Goal: Task Accomplishment & Management: Manage account settings

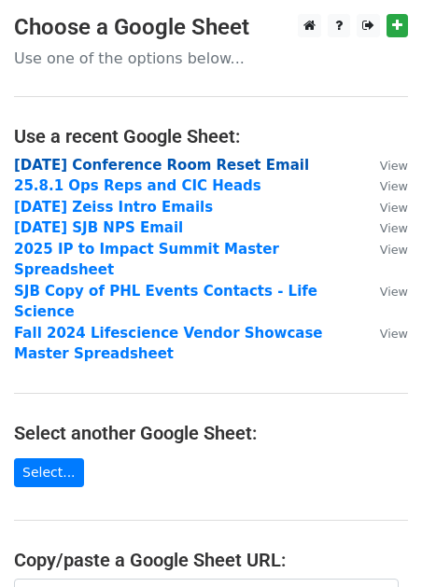
click at [201, 163] on strong "[DATE] Conference Room Reset Email" at bounding box center [161, 165] width 295 height 17
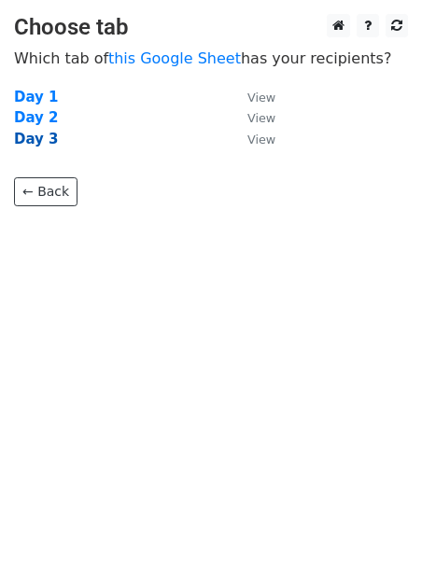
click at [36, 140] on strong "Day 3" at bounding box center [36, 139] width 45 height 17
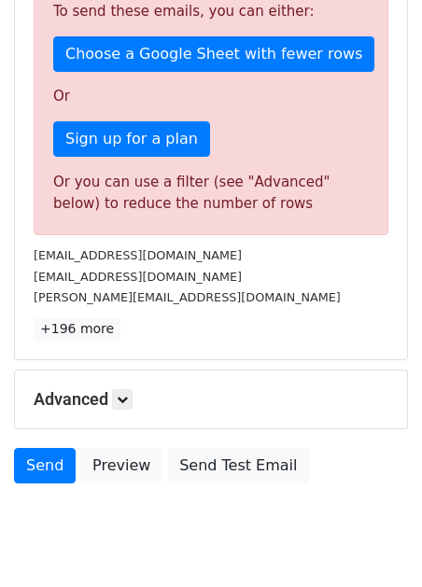
scroll to position [513, 0]
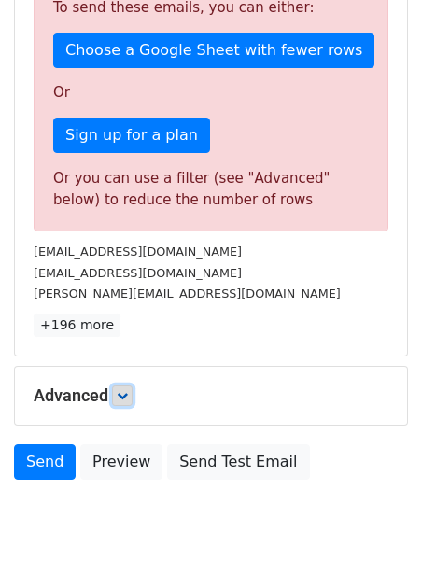
click at [125, 390] on icon at bounding box center [122, 395] width 11 height 11
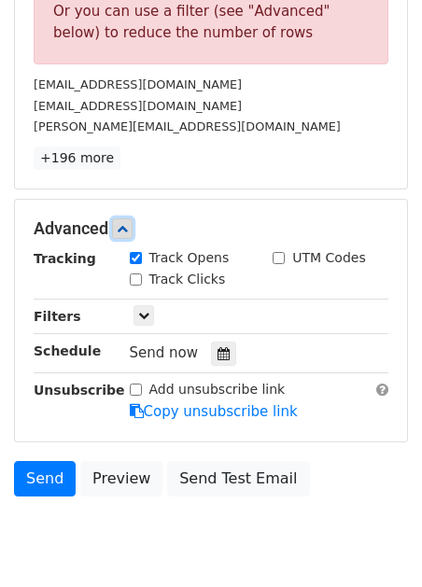
scroll to position [669, 0]
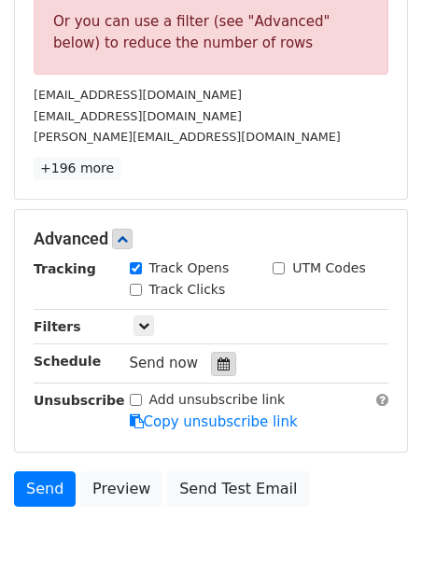
click at [218, 358] on icon at bounding box center [224, 364] width 12 height 13
click at [369, 126] on div "jesse@repisodic.com" at bounding box center [211, 136] width 383 height 21
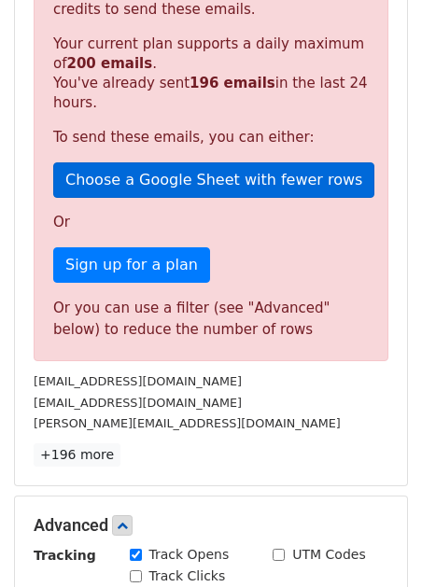
scroll to position [373, 0]
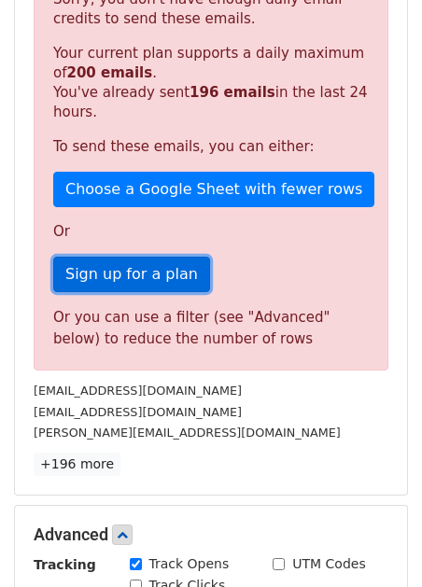
click at [135, 261] on link "Sign up for a plan" at bounding box center [131, 274] width 157 height 35
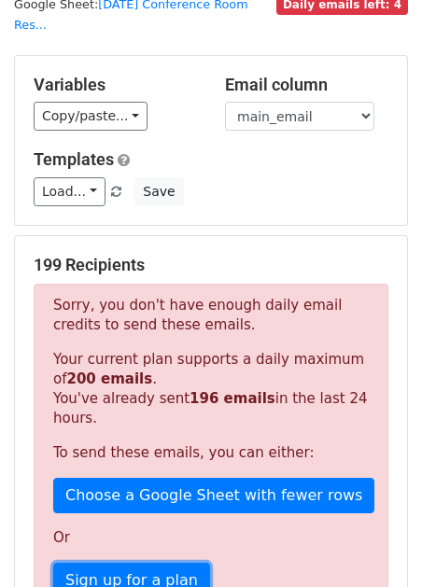
scroll to position [0, 0]
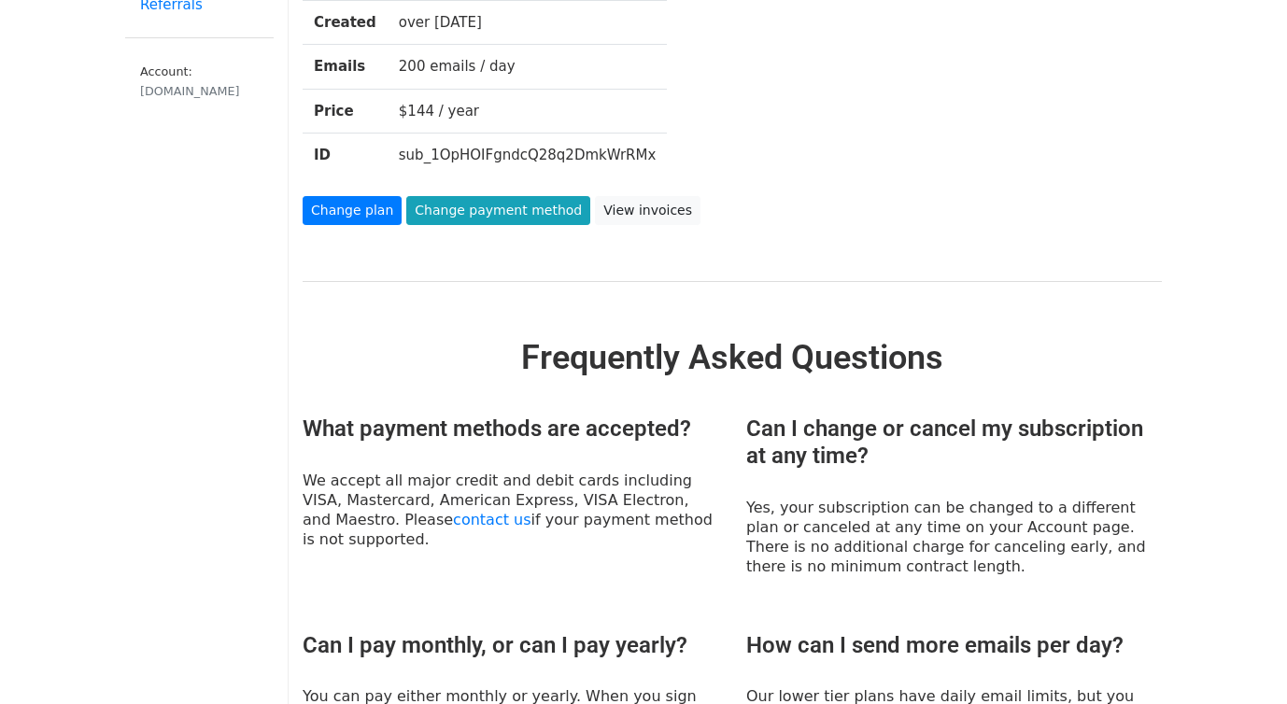
scroll to position [219, 0]
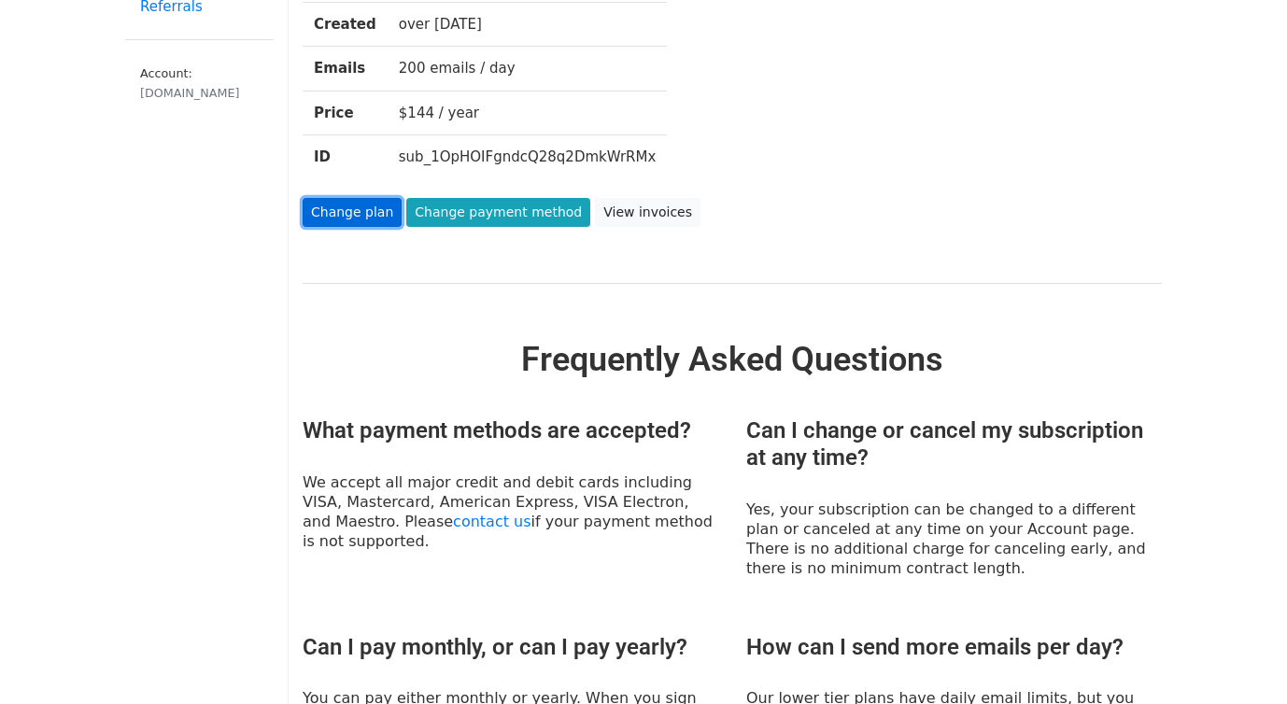
click at [340, 212] on link "Change plan" at bounding box center [352, 212] width 99 height 29
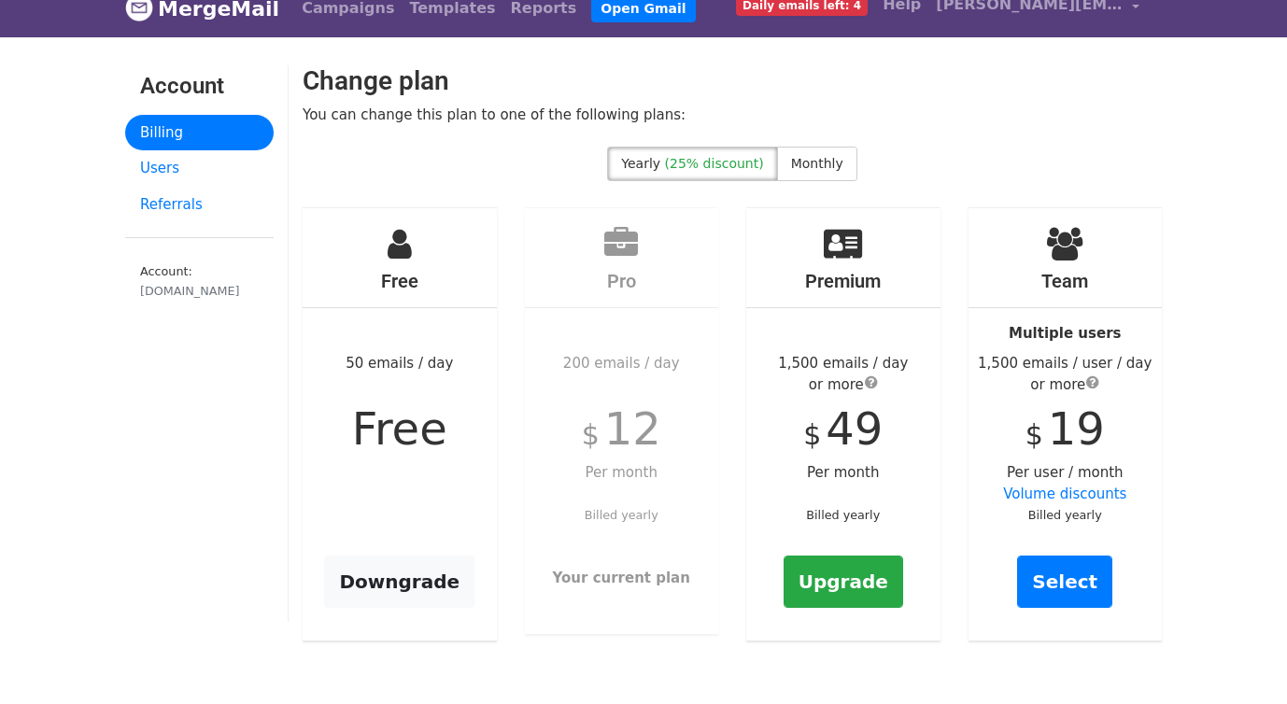
scroll to position [26, 0]
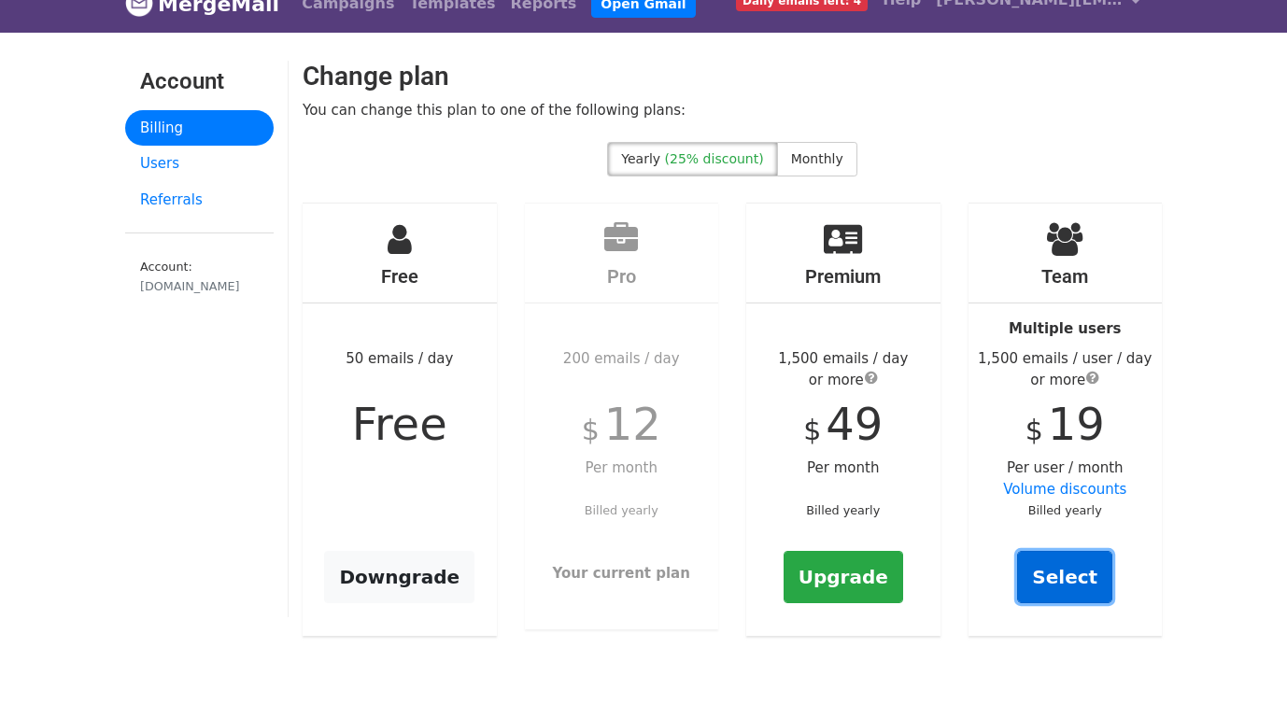
click at [1075, 578] on link "Select" at bounding box center [1064, 577] width 95 height 52
click at [1047, 576] on link "Select" at bounding box center [1064, 577] width 95 height 52
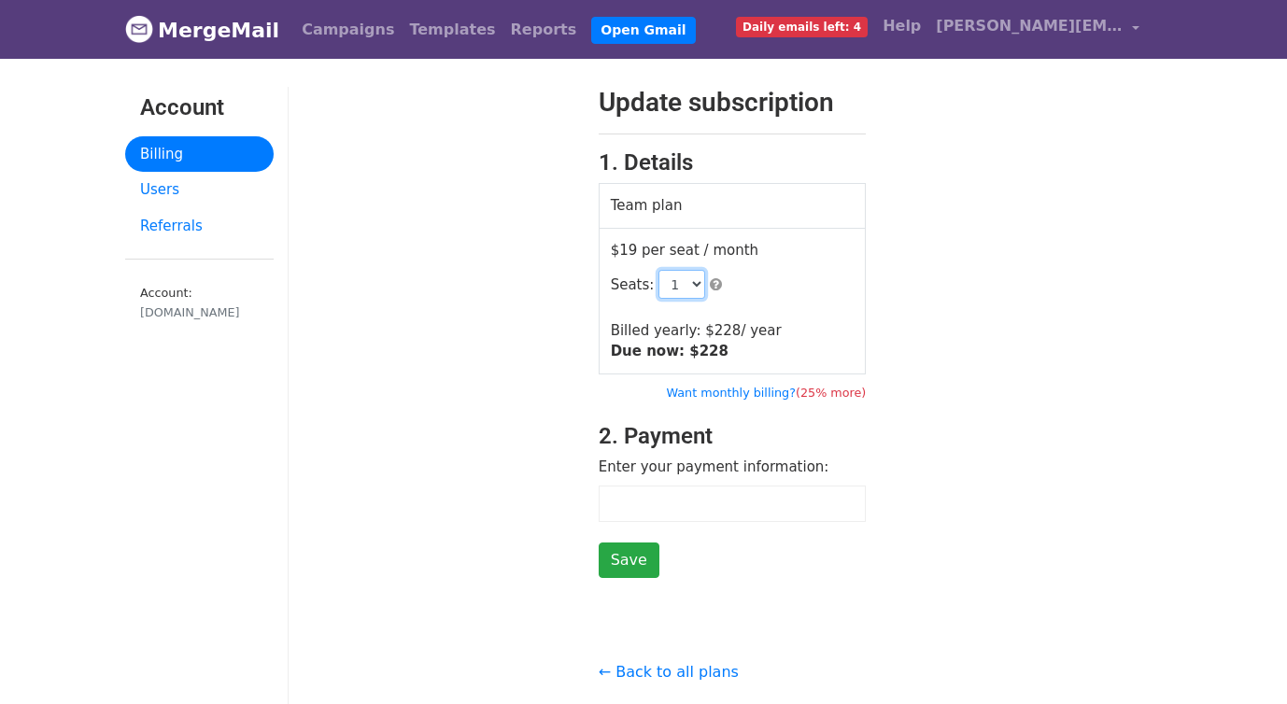
click at [681, 280] on select "1 2 3 4 5 6 7 8 9 10 11 12 13 14 15 16 17 18 19 20 21 22 23 24 25 26 27 28 29 3…" at bounding box center [681, 284] width 47 height 29
select select "2"
click at [658, 270] on select "1 2 3 4 5 6 7 8 9 10 11 12 13 14 15 16 17 18 19 20 21 22 23 24 25 26 27 28 29 3…" at bounding box center [681, 284] width 47 height 29
click at [692, 285] on select "1 2 3 4 5 6 7 8 9 10 11 12 13 14 15 16 17 18 19 20 21 22 23 24 25 26 27 28 29 3…" at bounding box center [681, 284] width 47 height 29
select select "2"
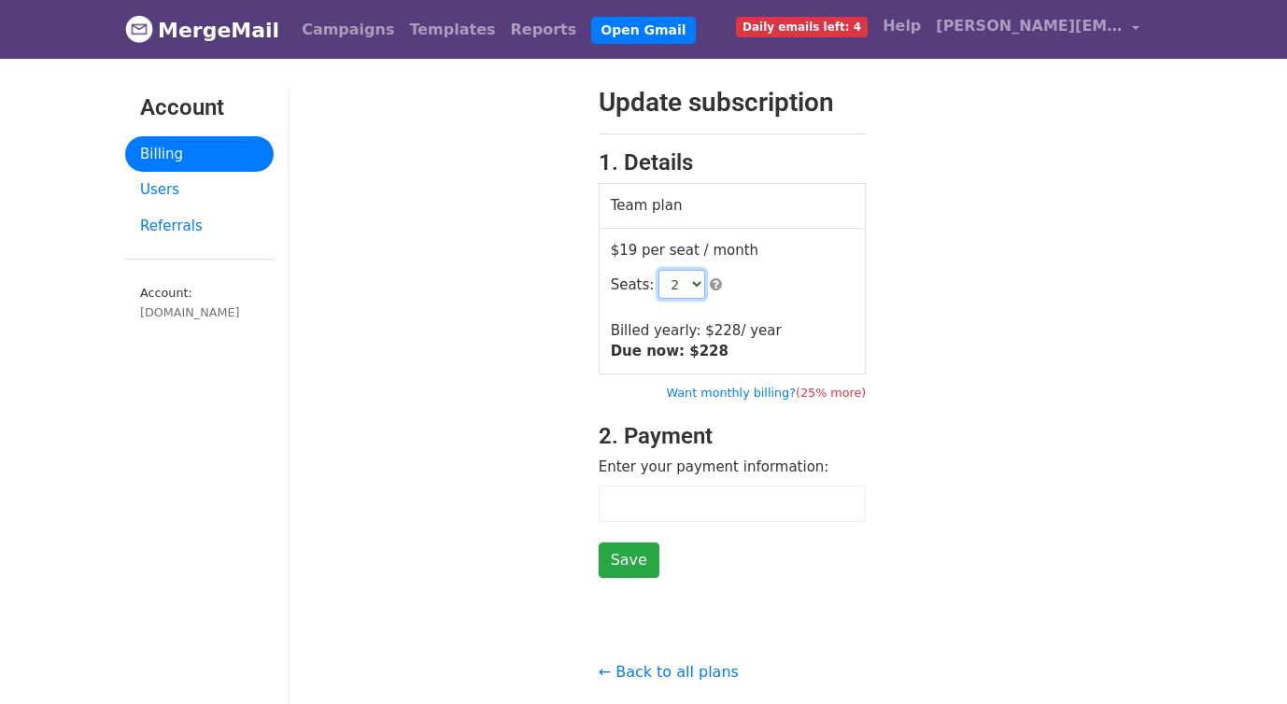
click at [658, 270] on select "1 2 3 4 5 6 7 8 9 10 11 12 13 14 15 16 17 18 19 20 21 22 23 24 25 26 27 28 29 3…" at bounding box center [681, 284] width 47 height 29
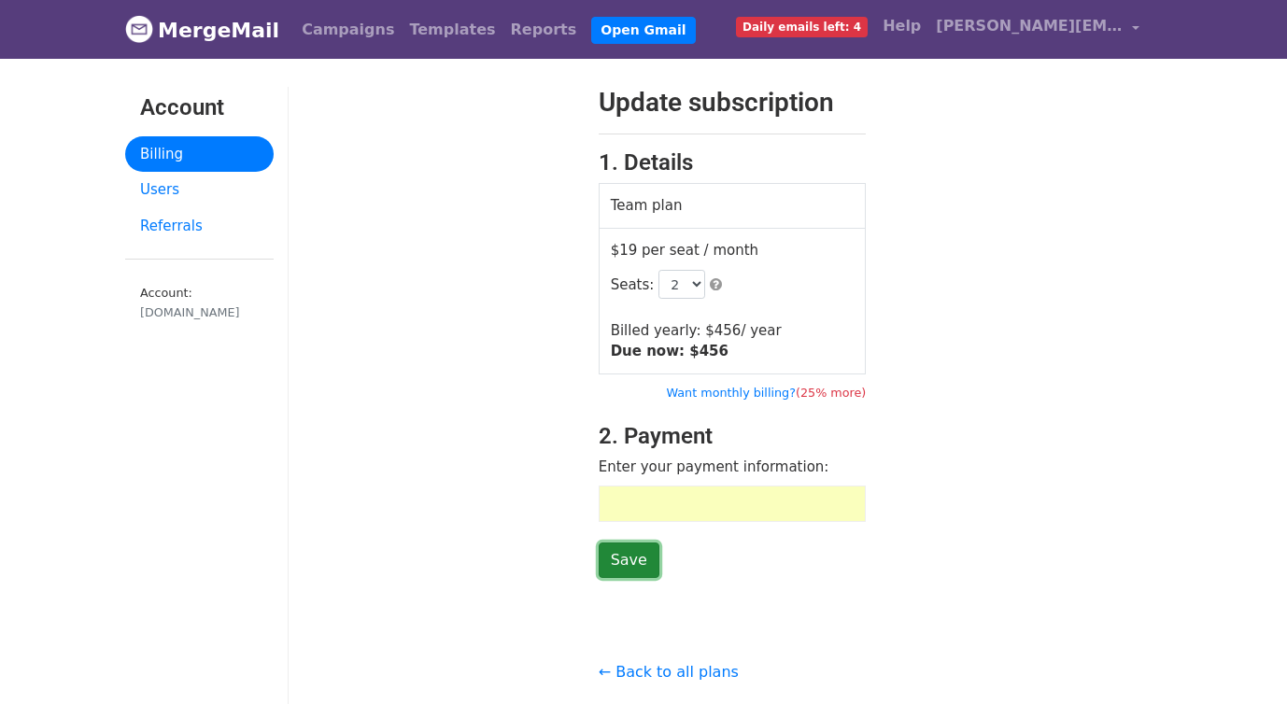
click at [626, 560] on input "Save" at bounding box center [628, 559] width 61 height 35
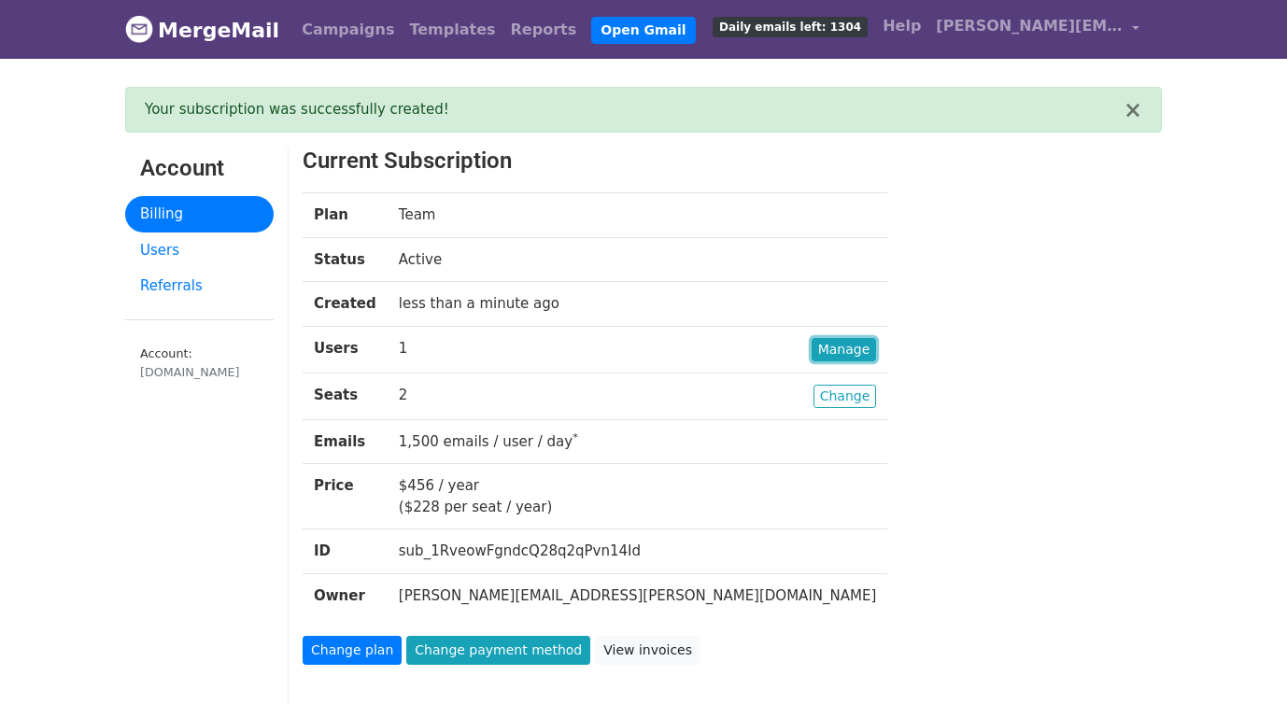
click at [811, 350] on link "Manage" at bounding box center [843, 349] width 65 height 23
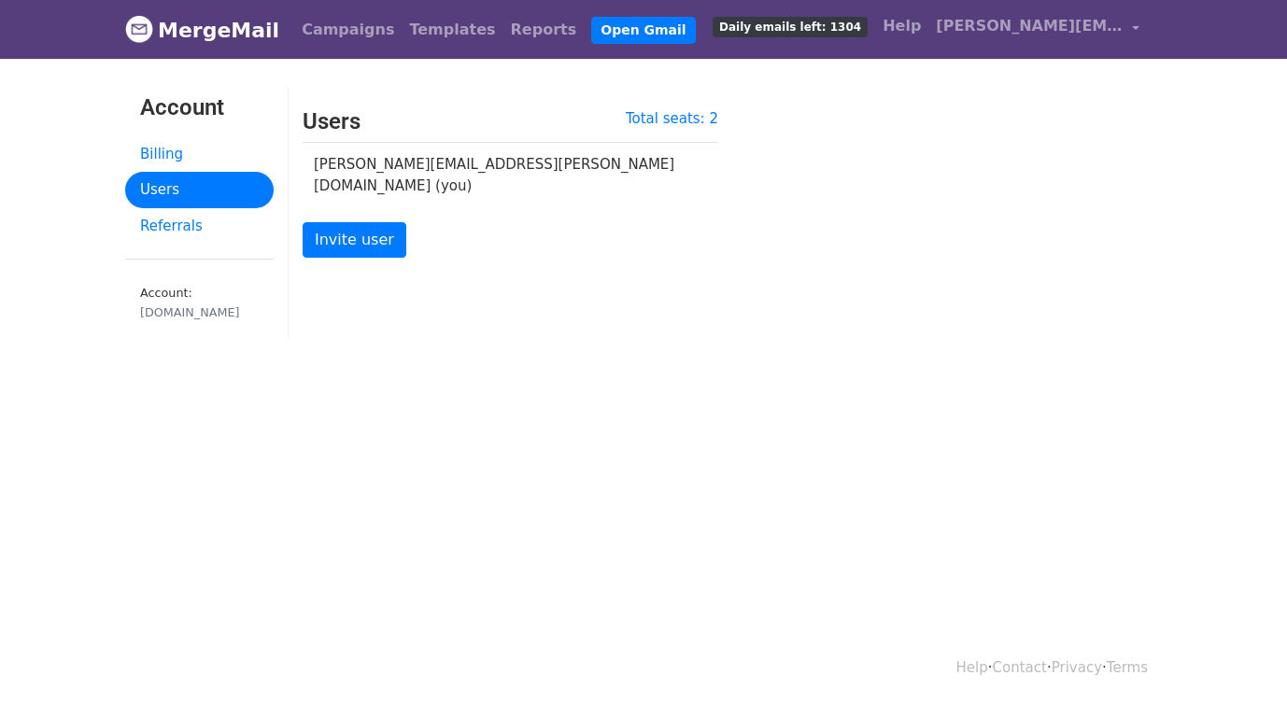
click at [187, 190] on link "Users" at bounding box center [199, 190] width 148 height 36
click at [343, 224] on link "Invite user" at bounding box center [355, 239] width 104 height 35
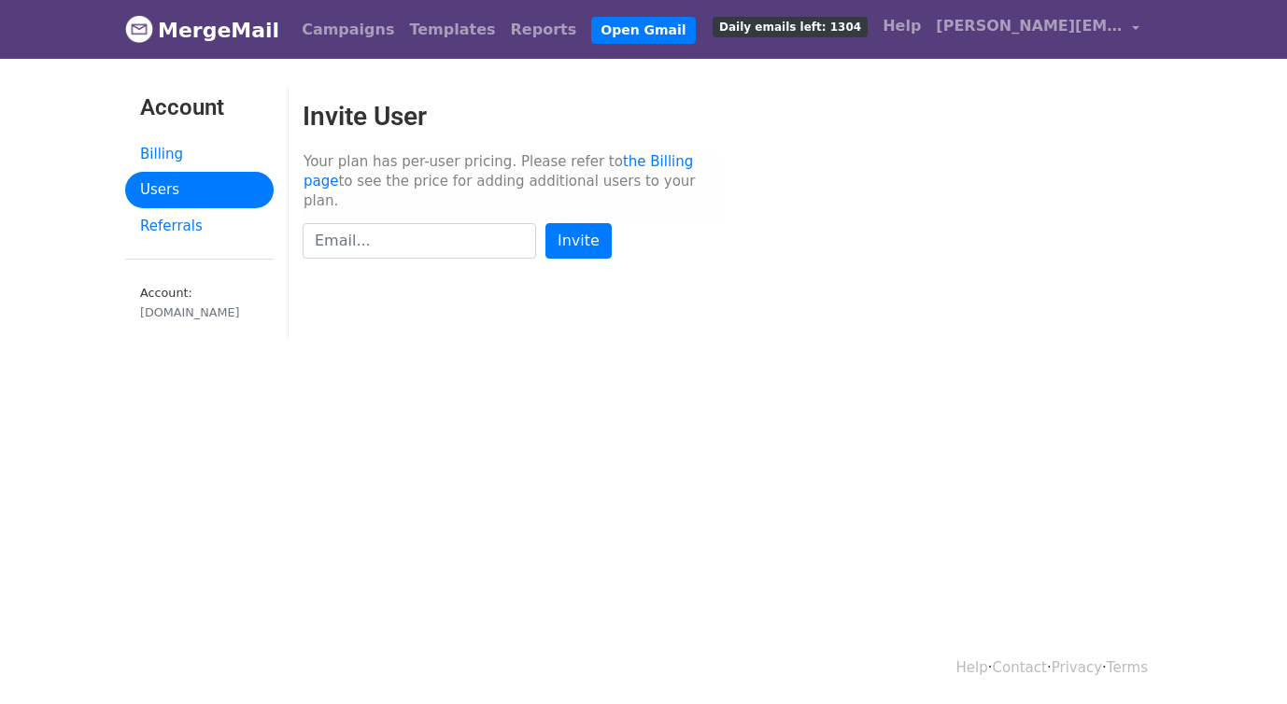
scroll to position [1, 0]
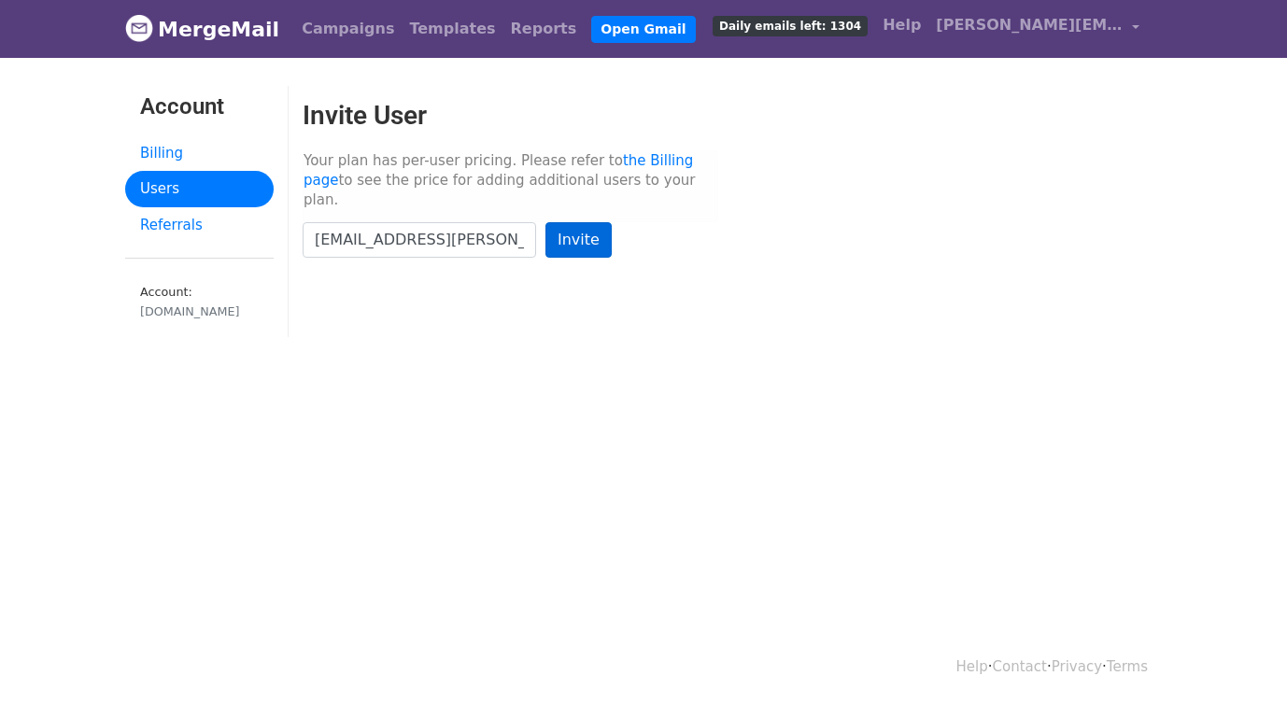
type input "[EMAIL_ADDRESS][PERSON_NAME][DOMAIN_NAME]"
click at [586, 222] on input "Invite" at bounding box center [578, 239] width 66 height 35
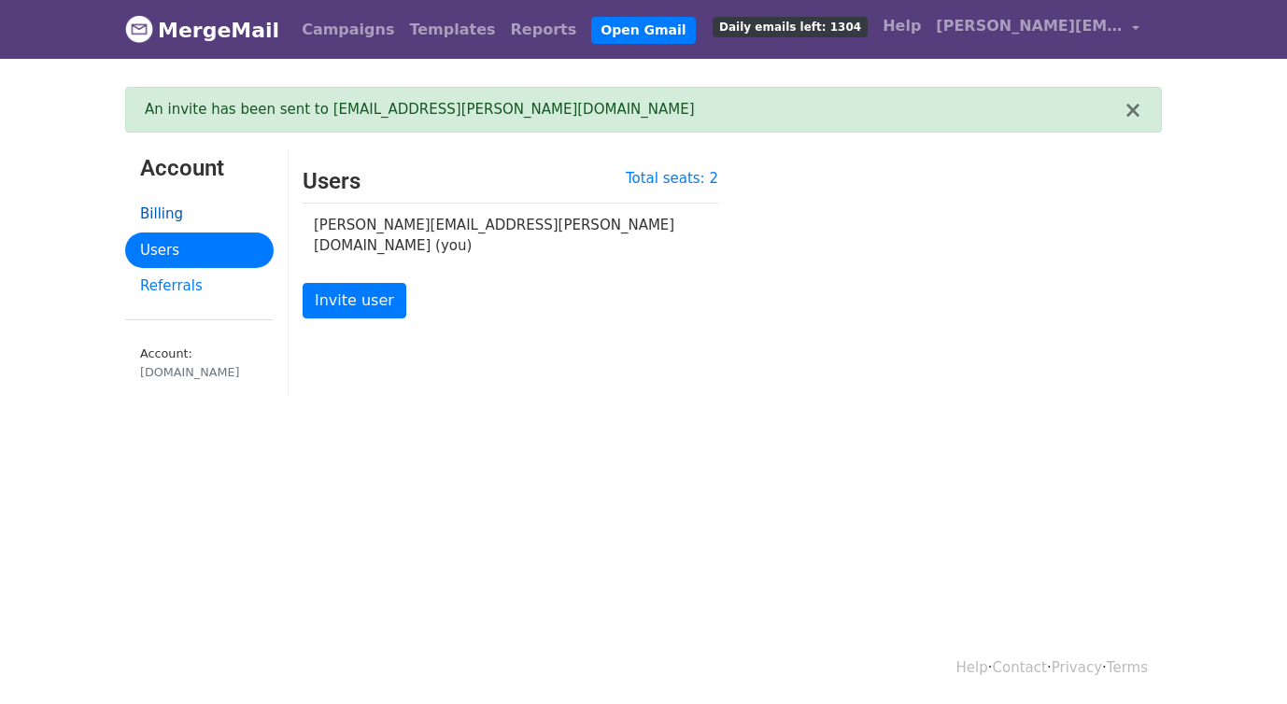
click at [156, 217] on link "Billing" at bounding box center [199, 214] width 148 height 36
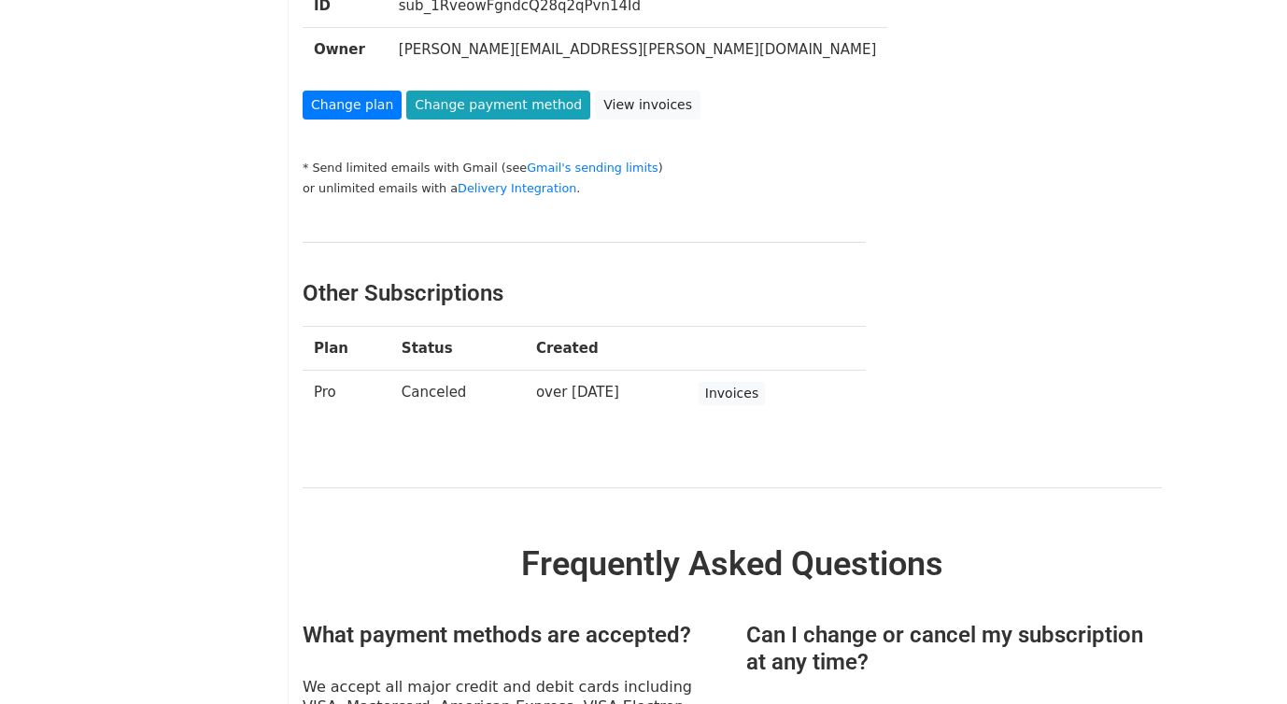
scroll to position [496, 0]
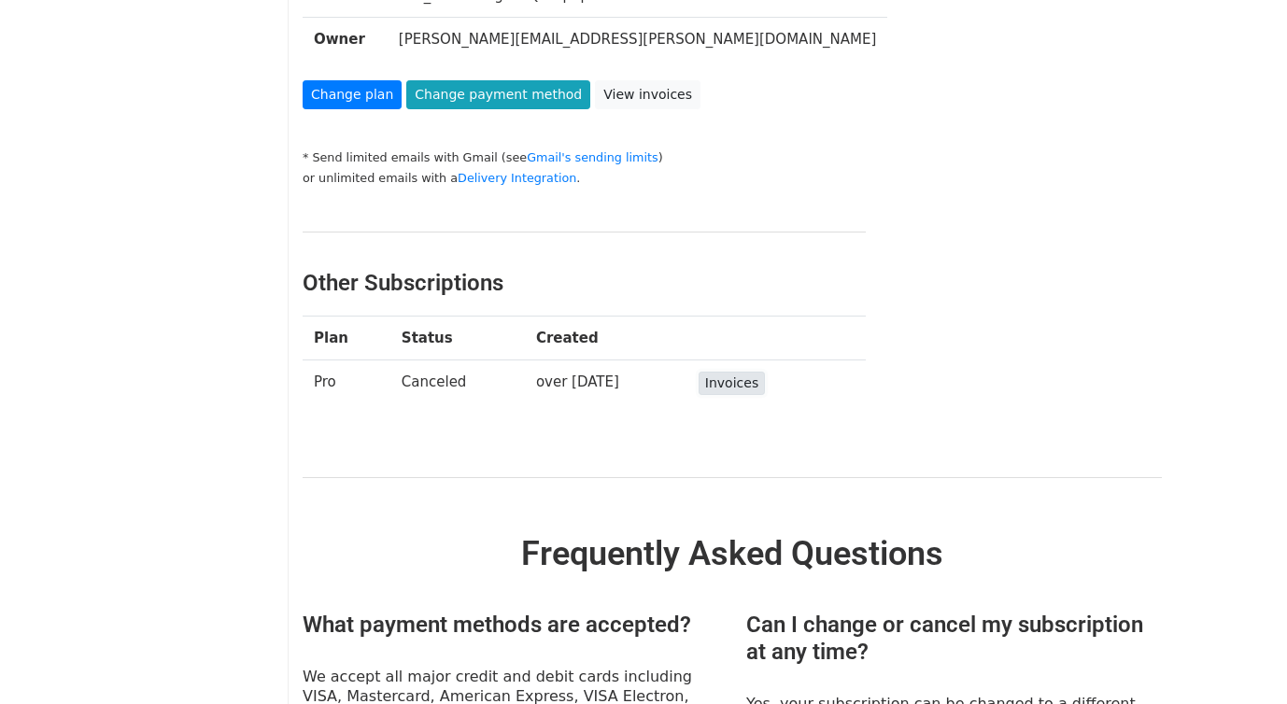
click at [751, 383] on link "Invoices" at bounding box center [731, 383] width 66 height 23
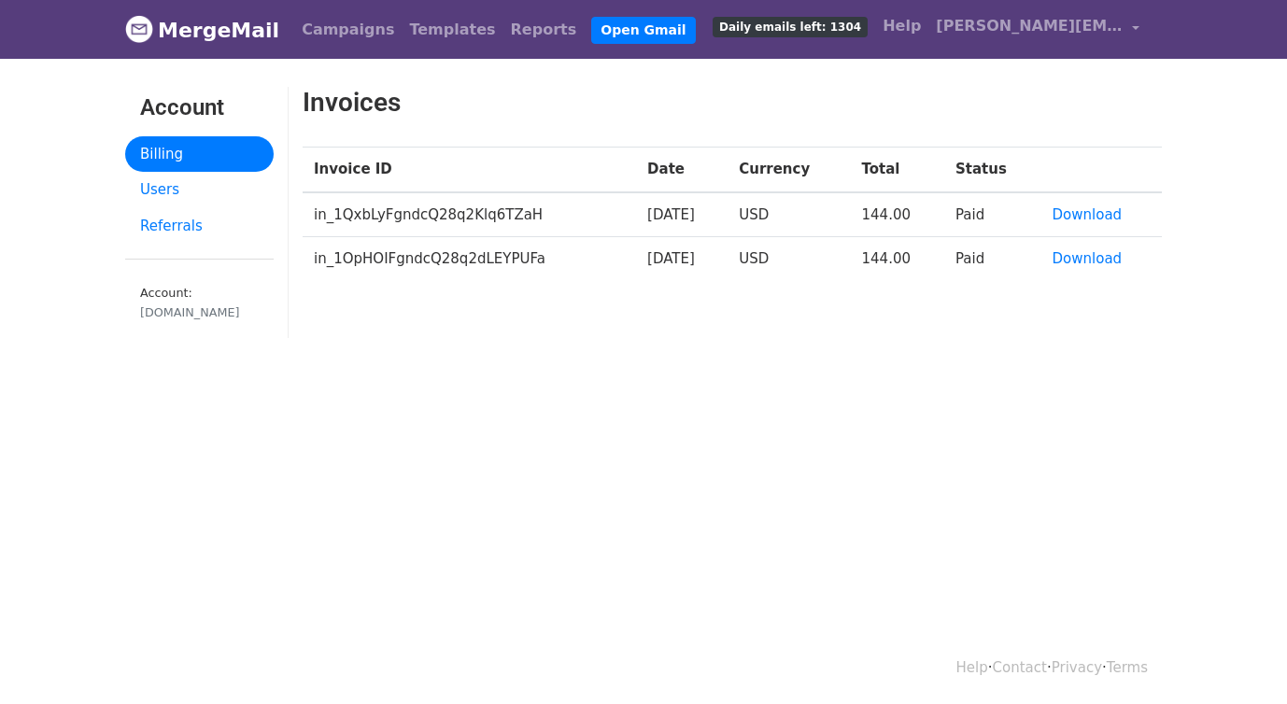
drag, startPoint x: 211, startPoint y: 147, endPoint x: 246, endPoint y: 168, distance: 41.5
click at [211, 147] on link "Billing" at bounding box center [199, 154] width 148 height 36
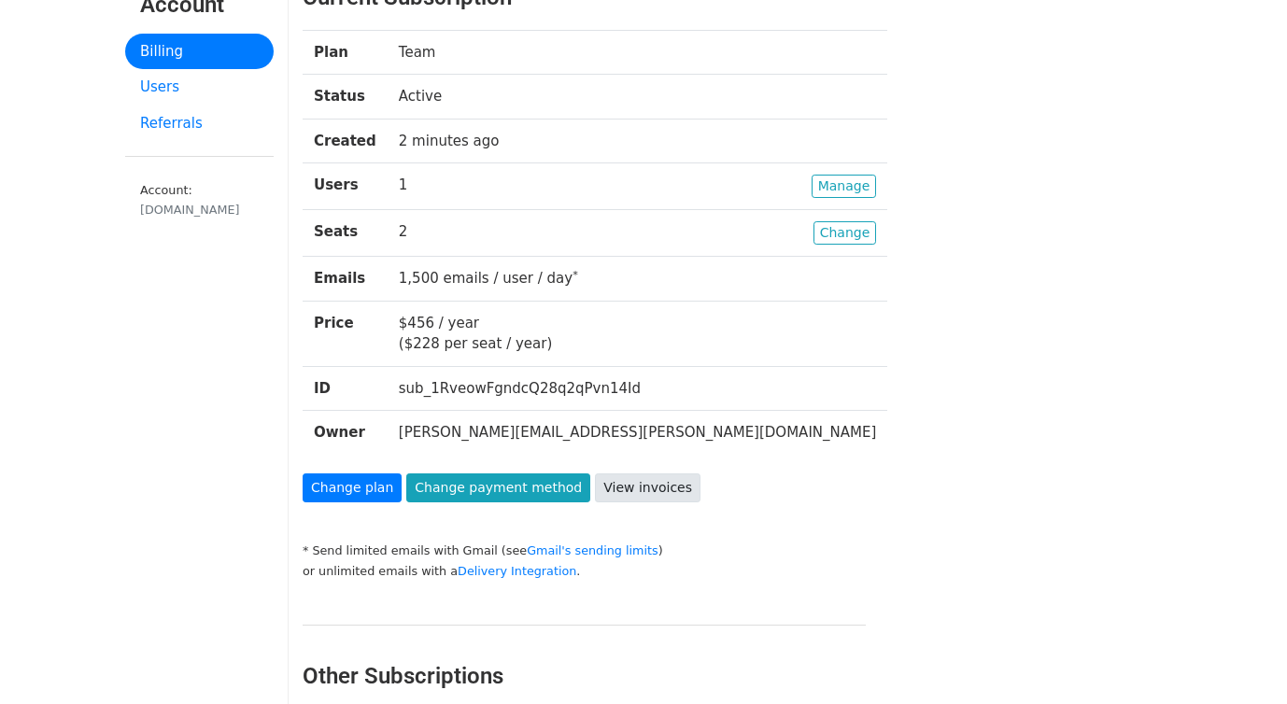
scroll to position [106, 0]
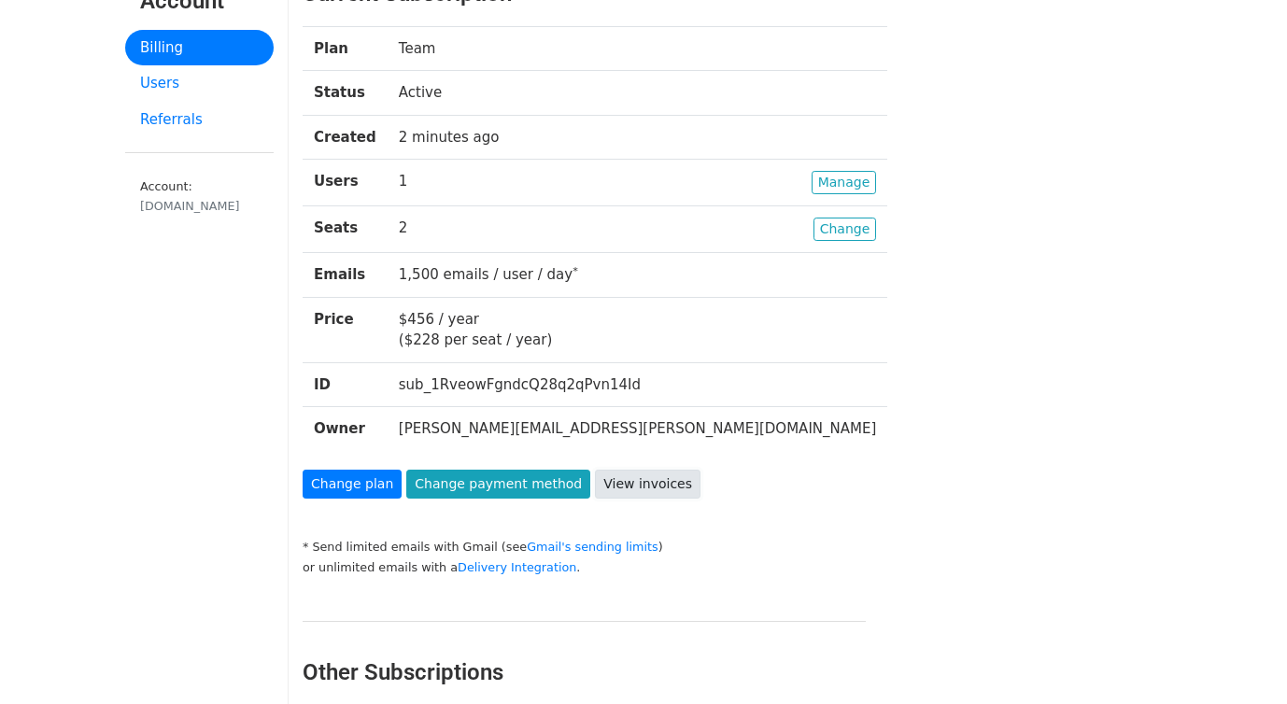
click at [626, 476] on link "View invoices" at bounding box center [648, 484] width 106 height 29
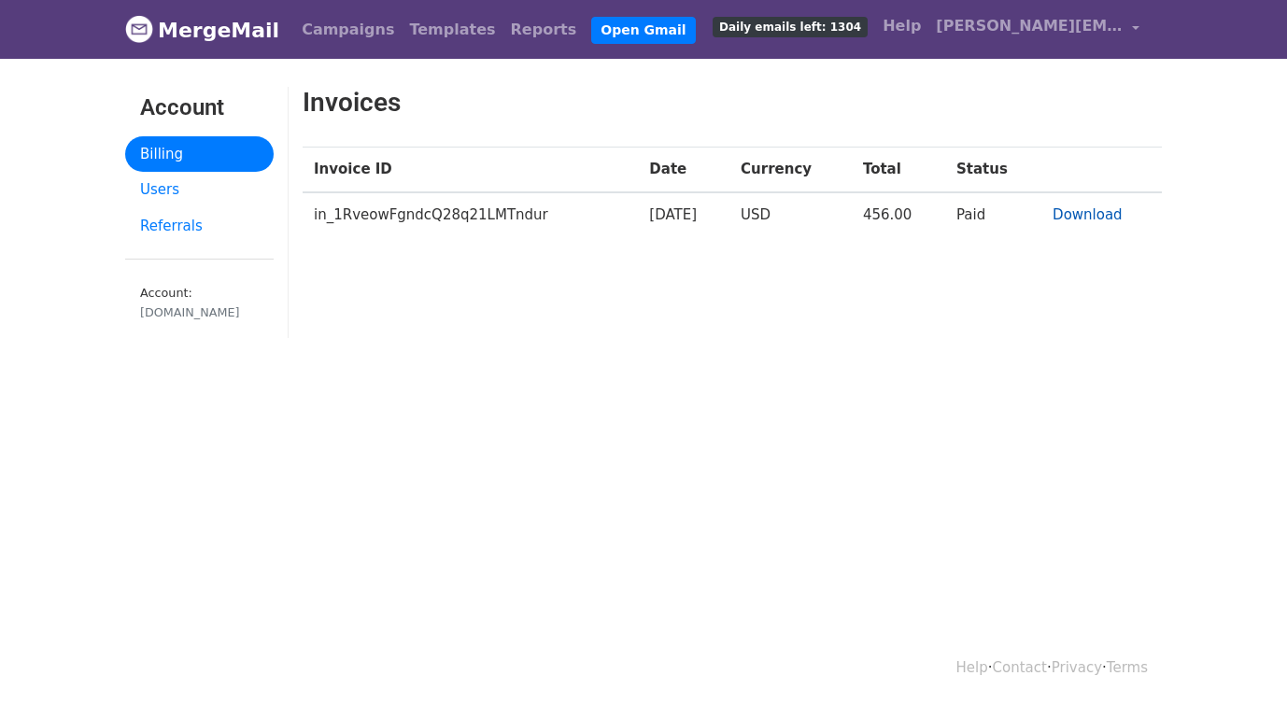
click at [1100, 213] on link "Download" at bounding box center [1087, 214] width 70 height 17
click at [319, 33] on link "Campaigns" at bounding box center [347, 29] width 107 height 37
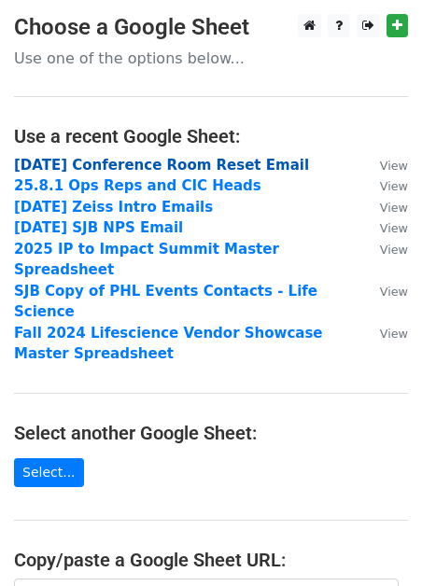
click at [109, 158] on strong "[DATE] Conference Room Reset Email" at bounding box center [161, 165] width 295 height 17
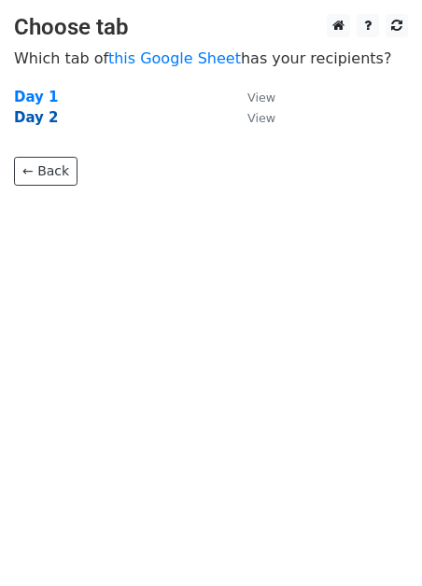
click at [38, 118] on strong "Day 2" at bounding box center [36, 117] width 45 height 17
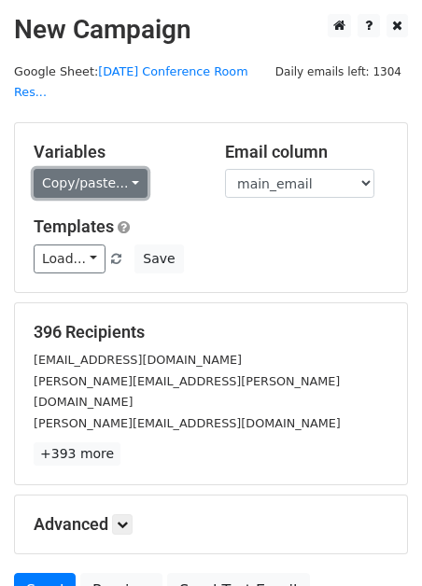
click at [108, 169] on link "Copy/paste..." at bounding box center [91, 183] width 114 height 29
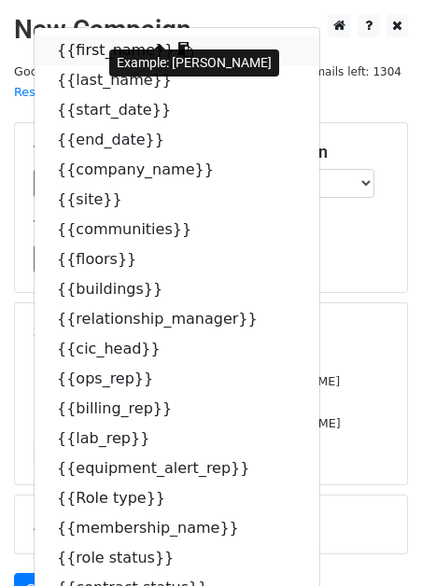
click at [114, 35] on link "{{first_name}}" at bounding box center [177, 50] width 285 height 30
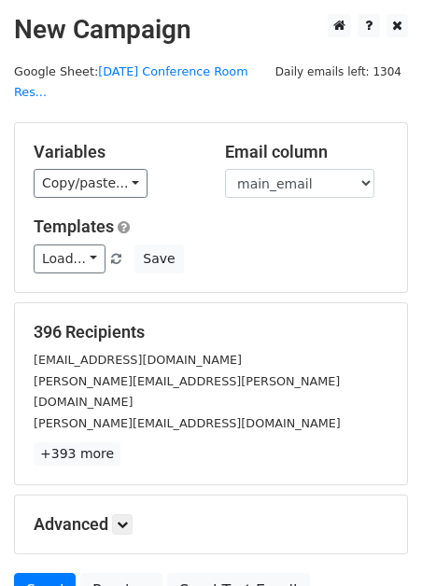
scroll to position [137, 0]
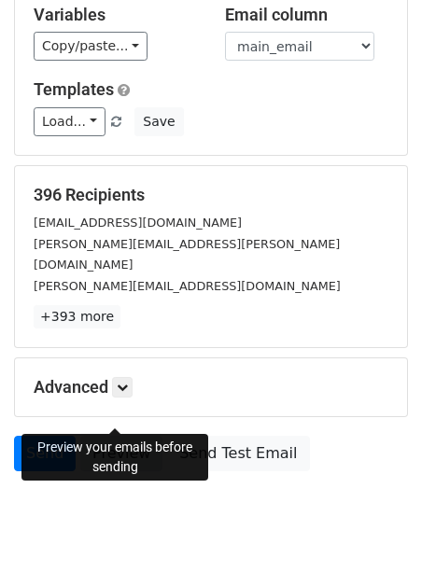
click at [129, 436] on link "Preview" at bounding box center [121, 453] width 82 height 35
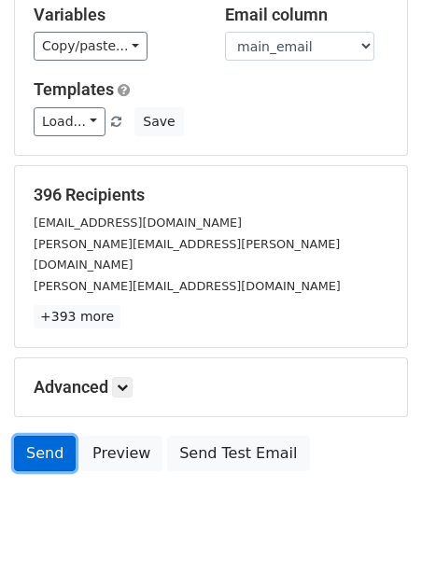
click at [52, 436] on link "Send" at bounding box center [45, 453] width 62 height 35
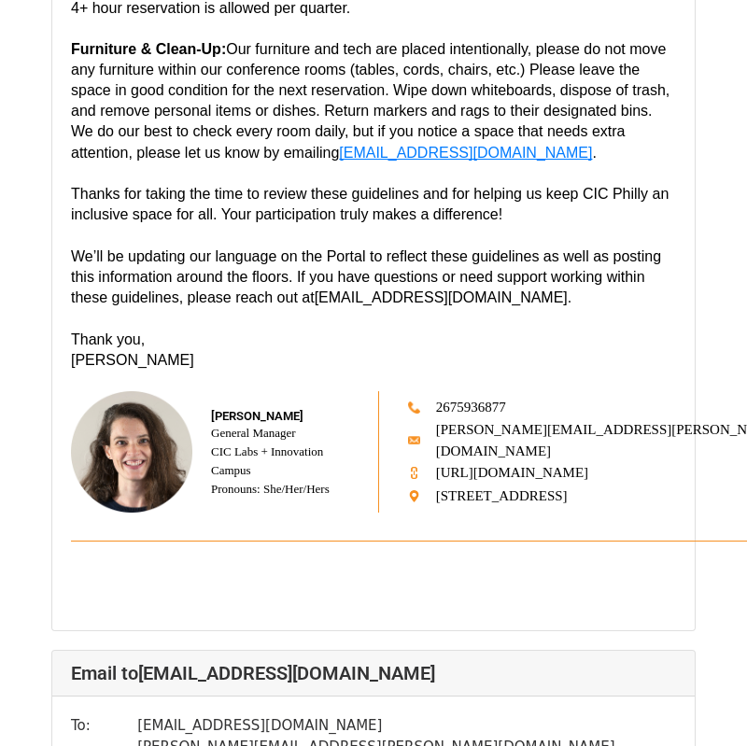
scroll to position [67978, 0]
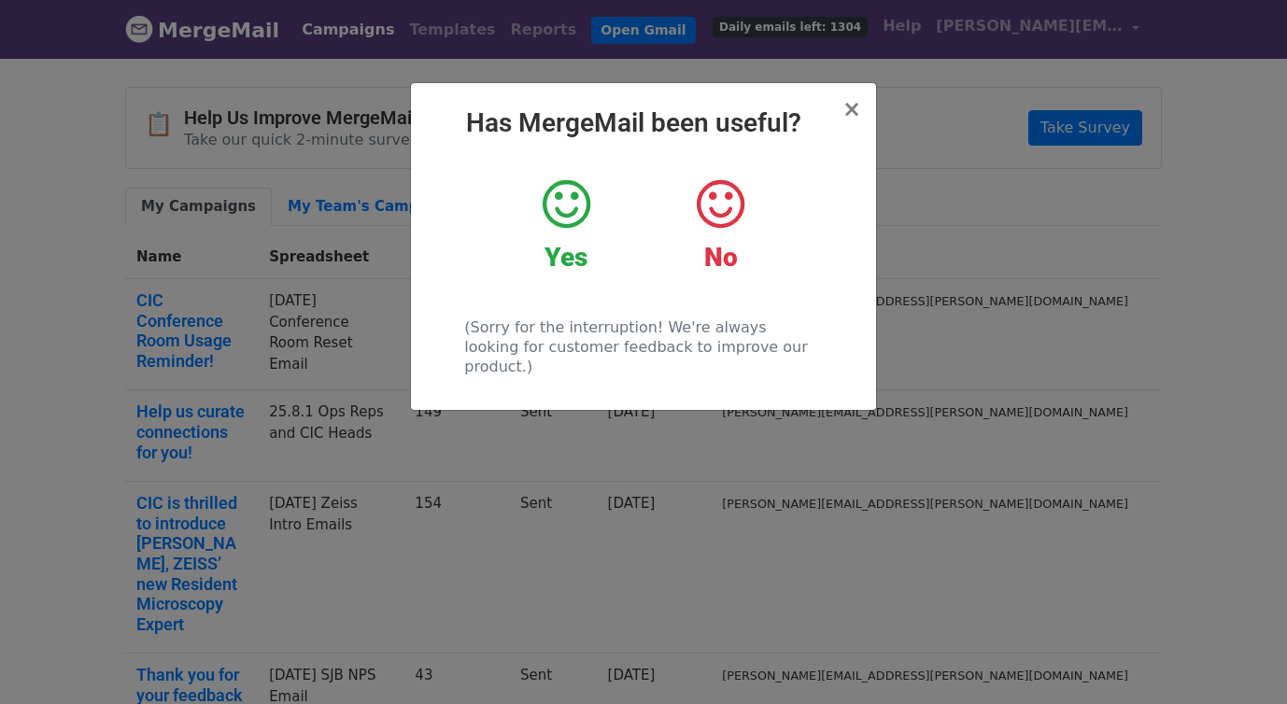
click at [549, 217] on icon at bounding box center [566, 204] width 48 height 56
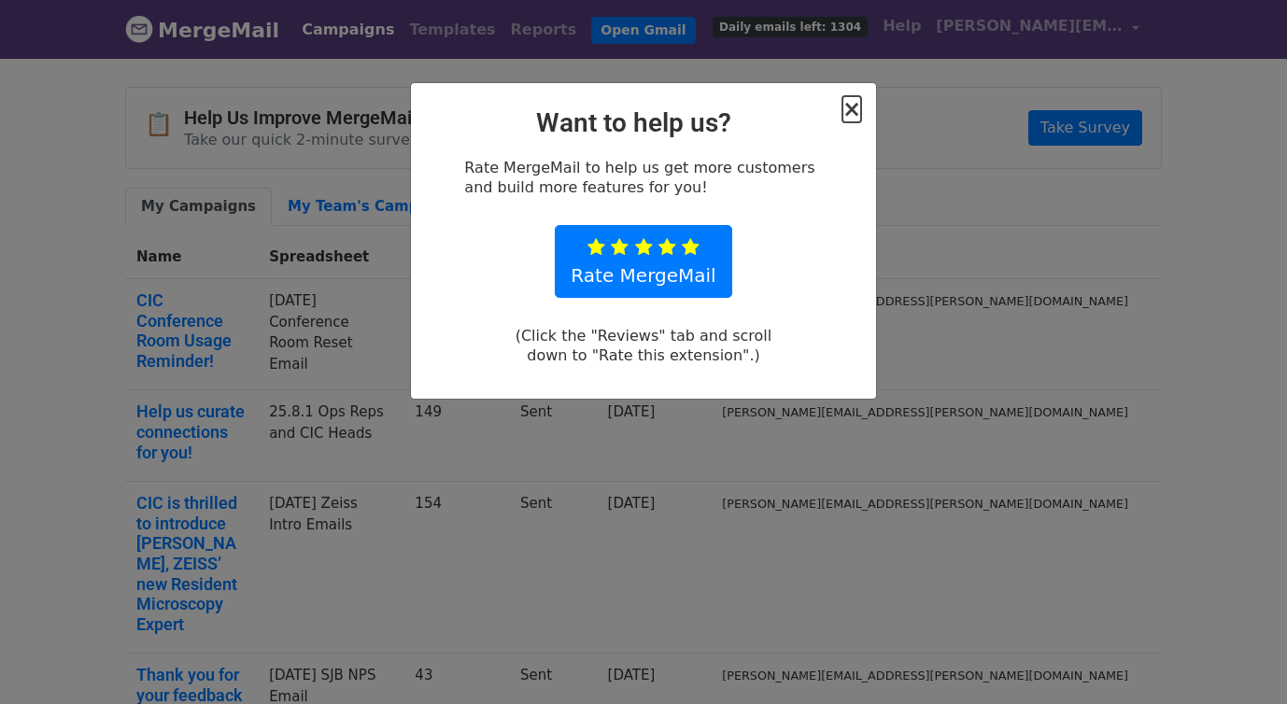
click at [851, 107] on span "×" at bounding box center [851, 109] width 19 height 26
